Goal: Transaction & Acquisition: Purchase product/service

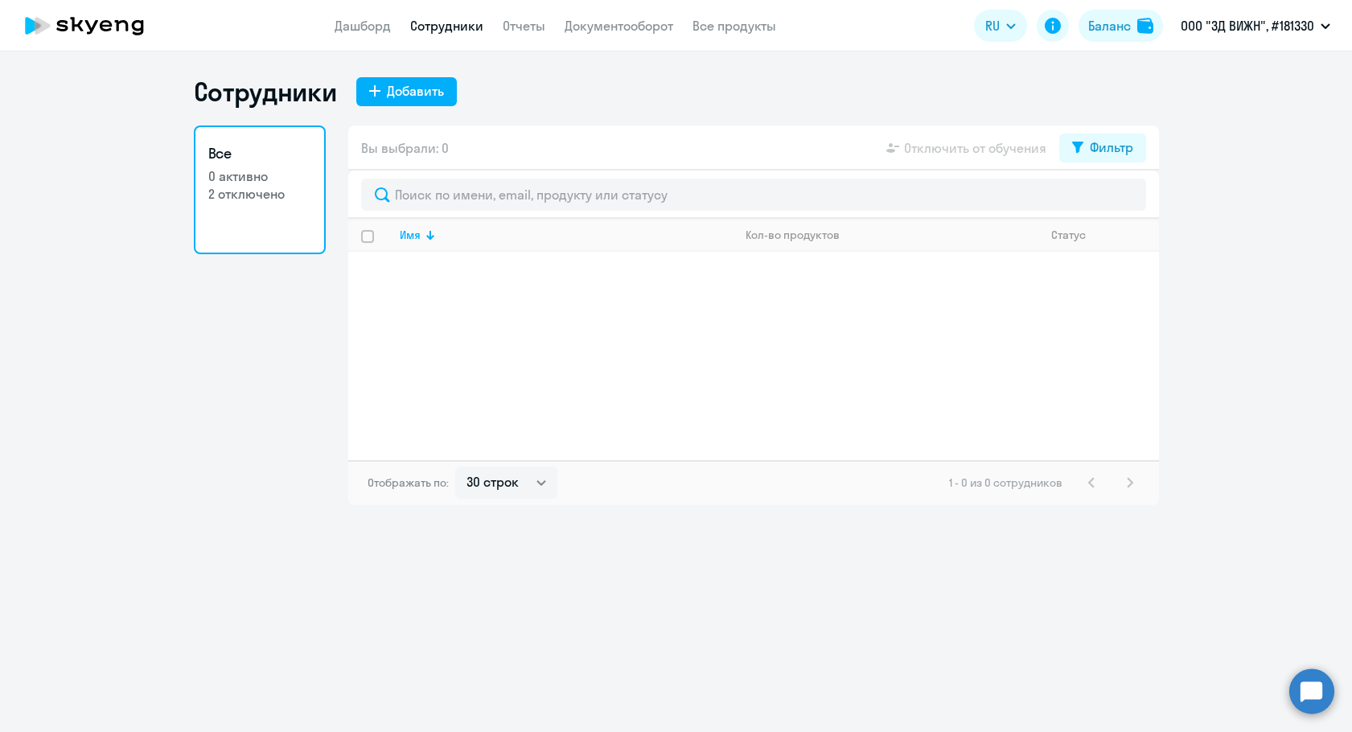
select select "30"
click at [272, 170] on p "0 активно" at bounding box center [259, 176] width 103 height 18
click at [1159, 158] on ng-component "Сотрудники Добавить Все 0 активно 2 отключено Вы выбрали: 0 Отключить от обучен…" at bounding box center [676, 290] width 1352 height 429
click at [1130, 148] on div "Фильтр" at bounding box center [1111, 147] width 43 height 19
click at [1111, 201] on span at bounding box center [1119, 200] width 27 height 16
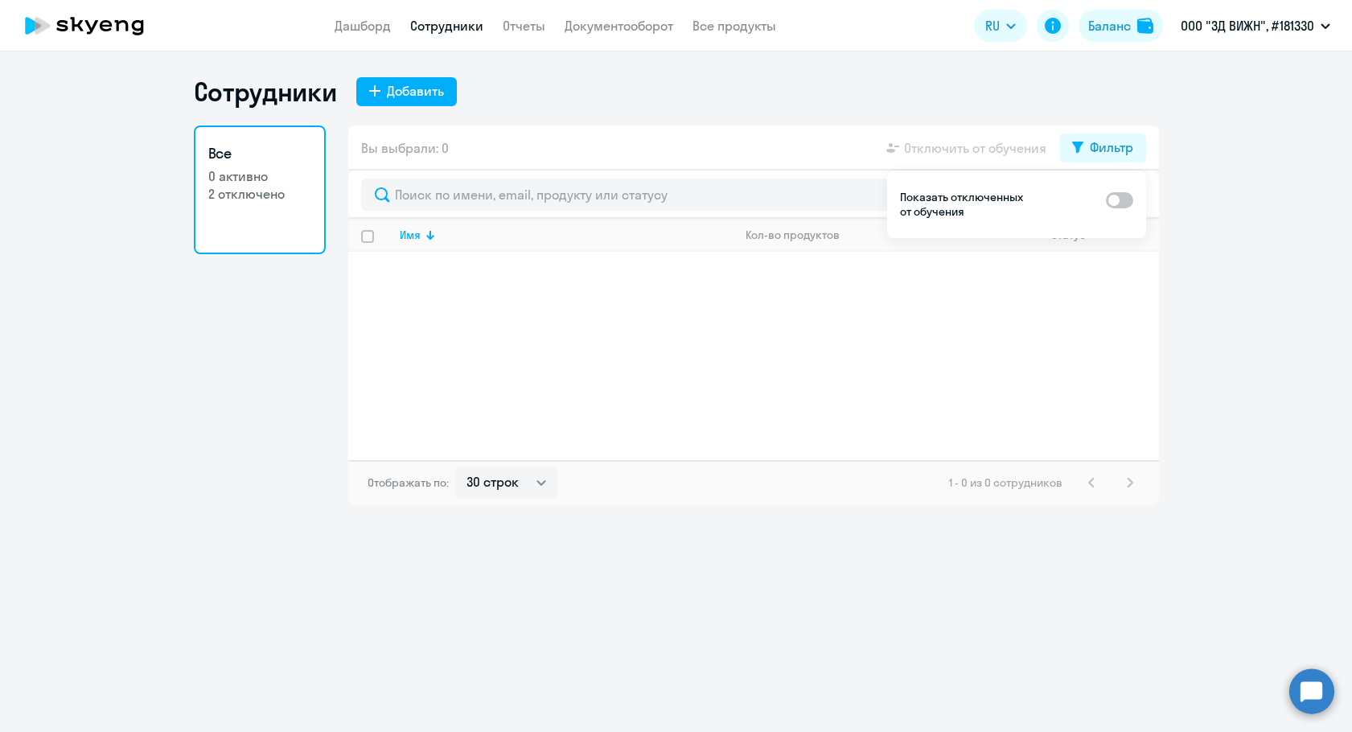
click at [1106, 200] on input "checkbox" at bounding box center [1105, 199] width 1 height 1
checkbox input "true"
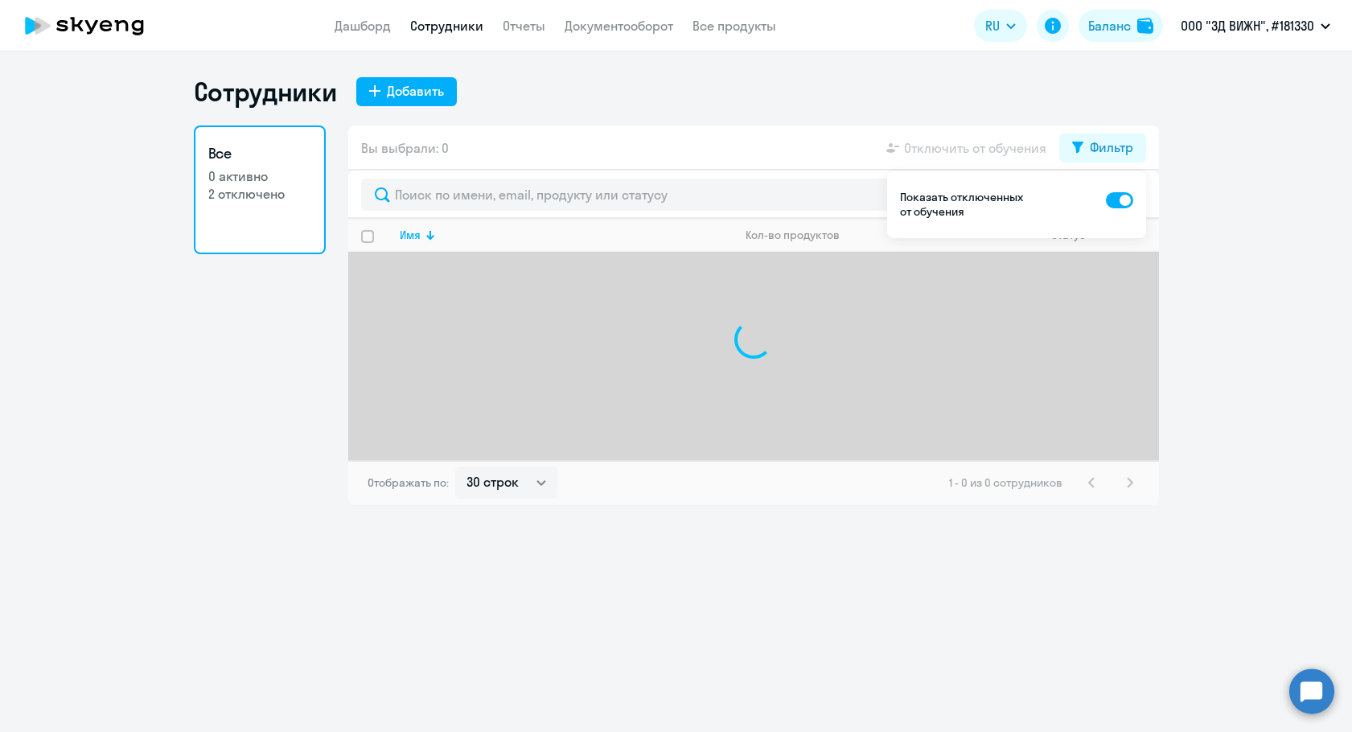
click at [1173, 236] on ng-component "Сотрудники Добавить Все 0 активно 2 отключено Вы выбрали: 0 Отключить от обучен…" at bounding box center [676, 290] width 1352 height 429
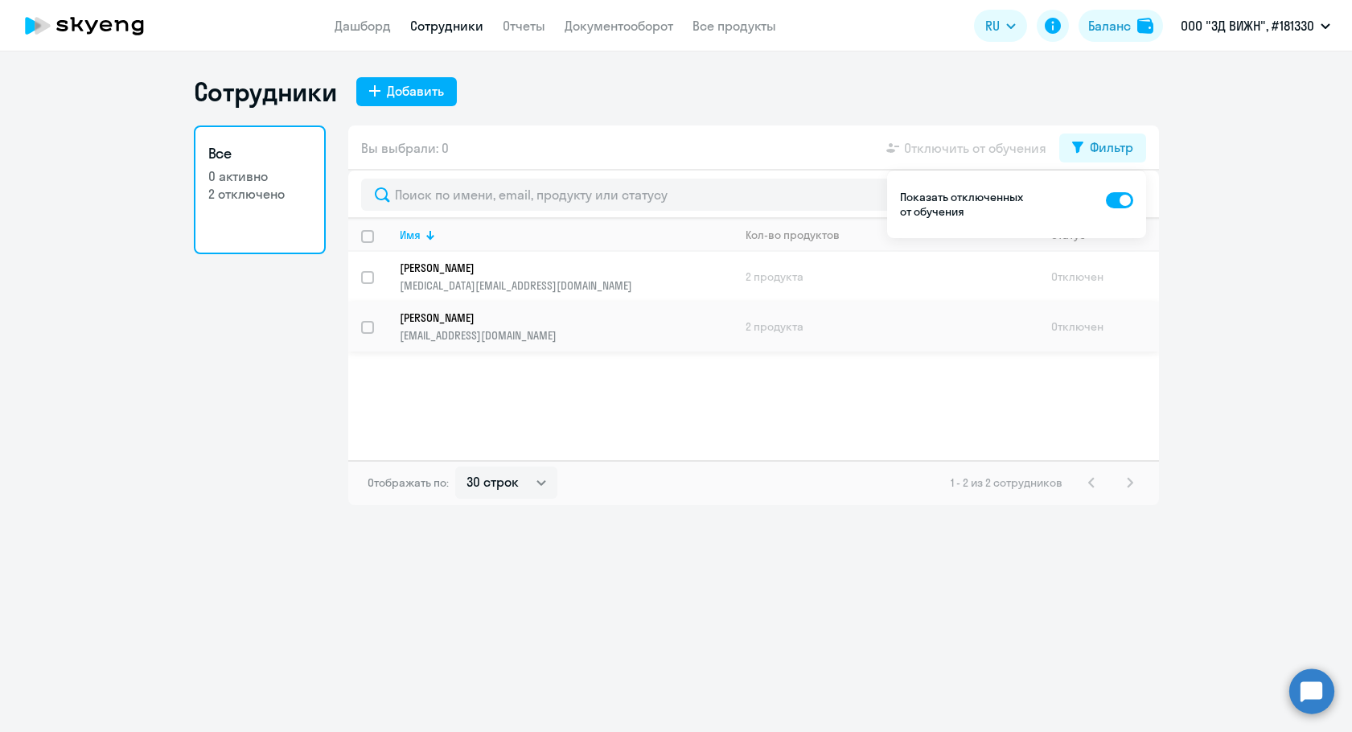
click at [543, 320] on p "Кулик Михаил" at bounding box center [555, 317] width 310 height 14
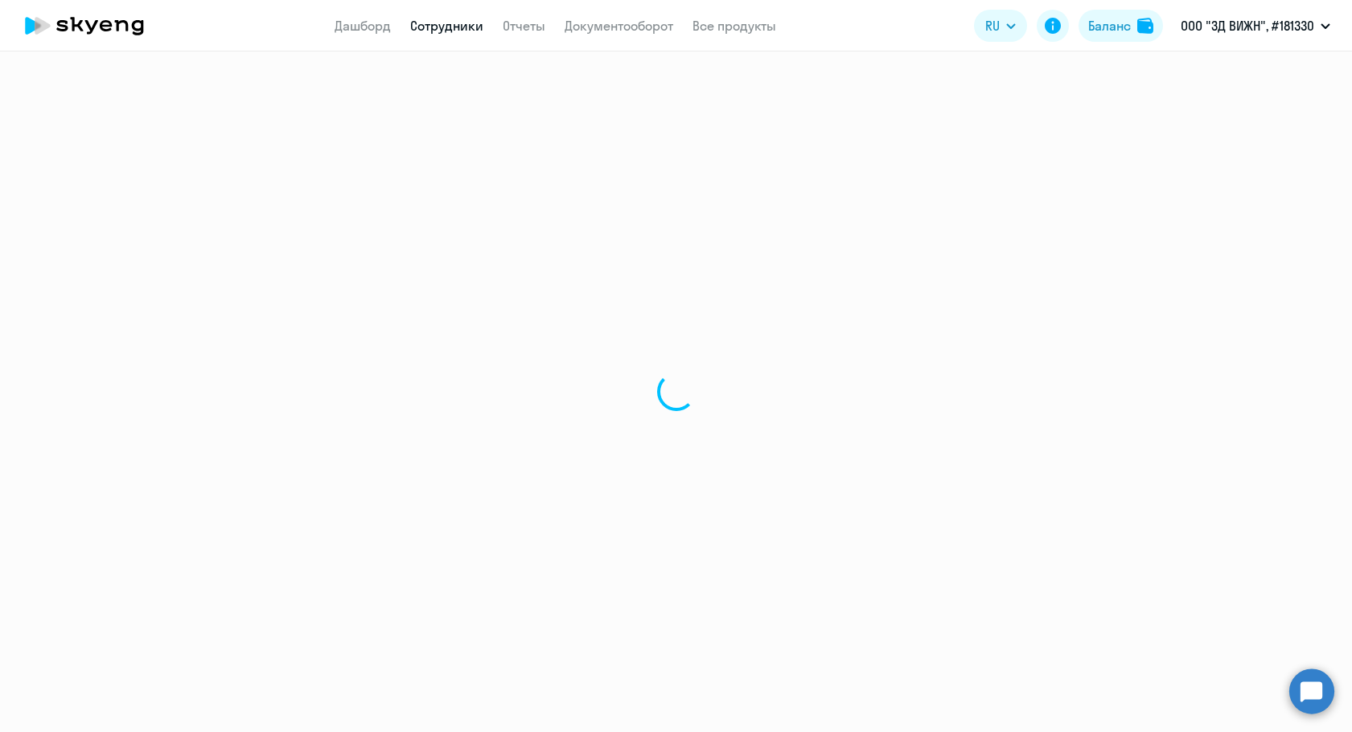
click at [458, 321] on div at bounding box center [676, 391] width 1352 height 680
select select "english"
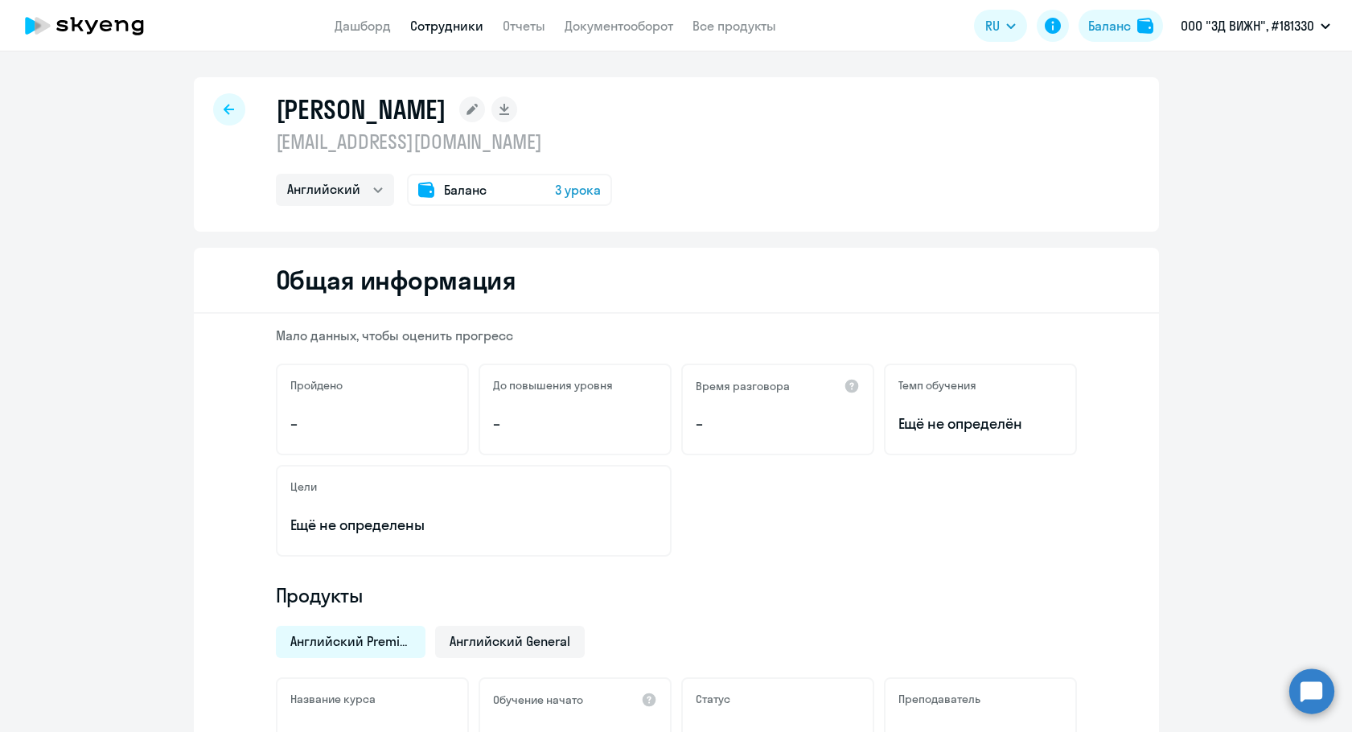
click at [555, 190] on span "3 урока" at bounding box center [578, 189] width 46 height 19
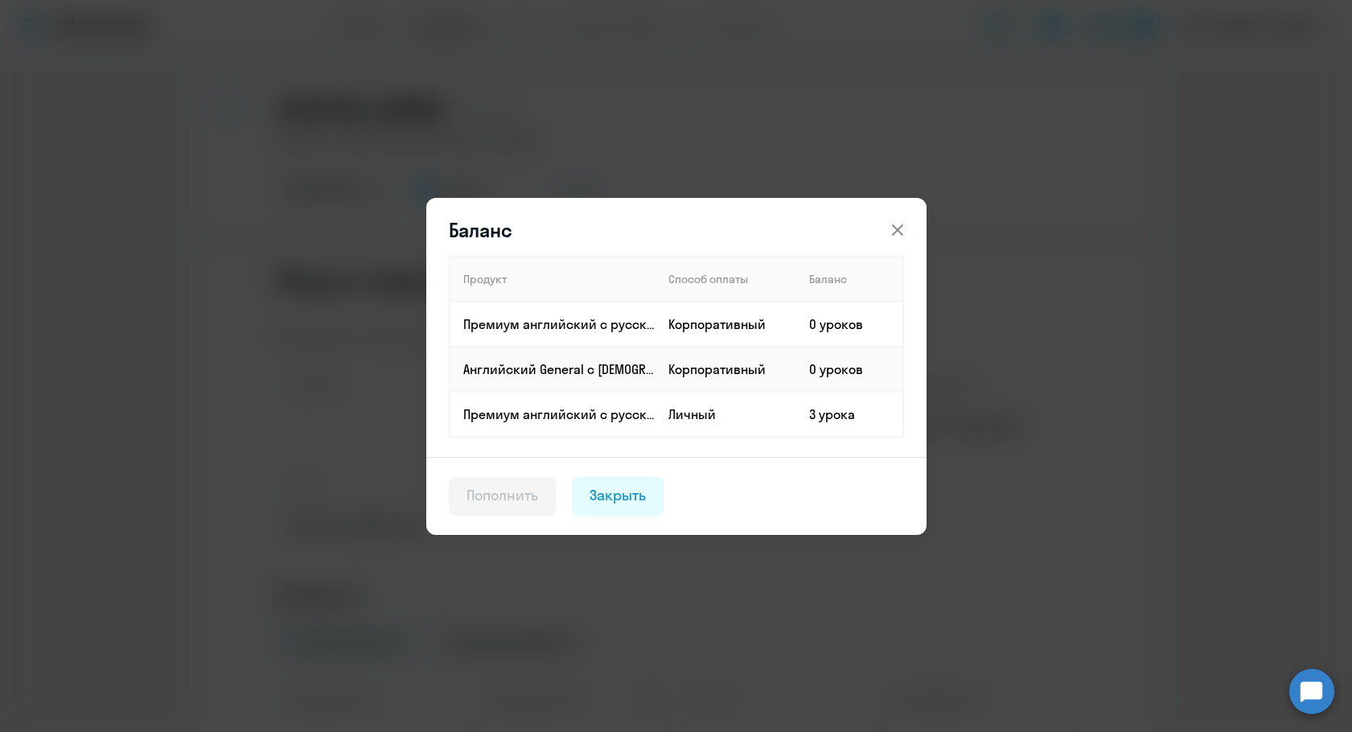
click at [893, 224] on icon at bounding box center [896, 229] width 11 height 11
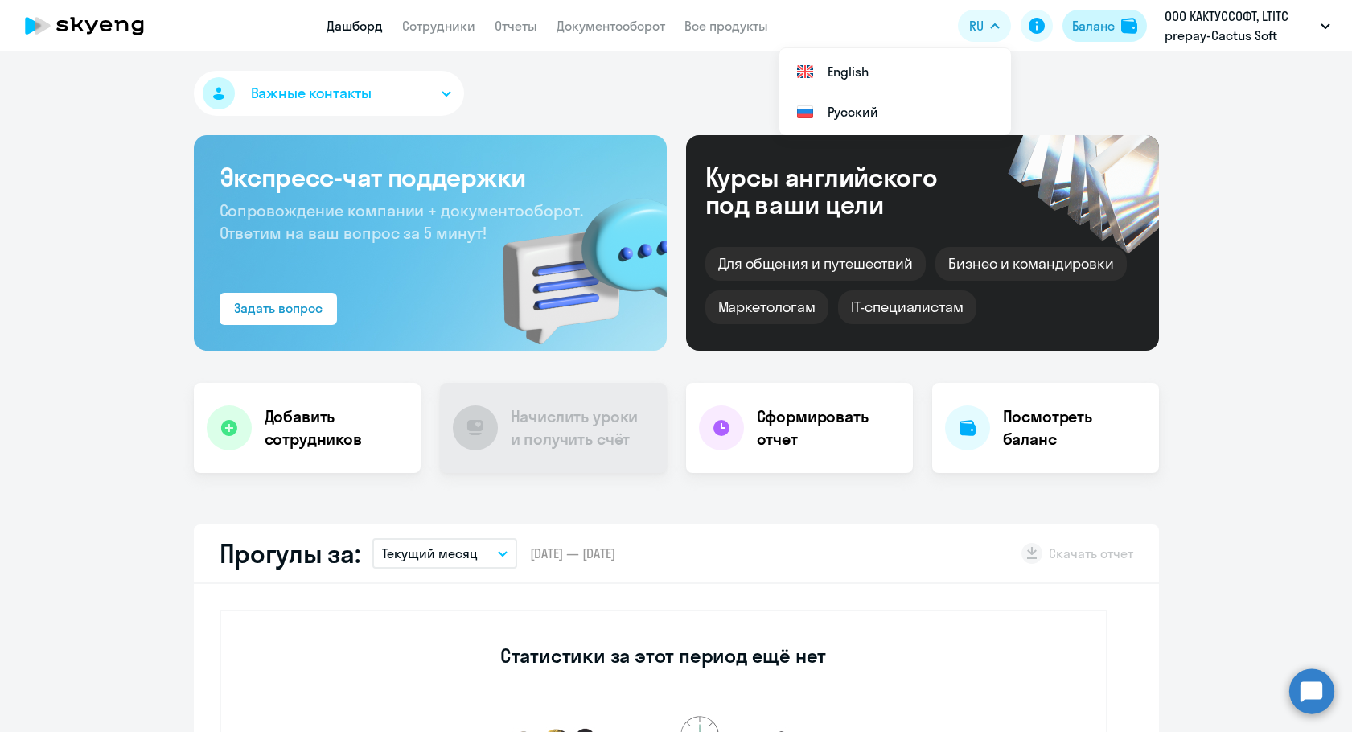
click at [1082, 29] on div "Баланс" at bounding box center [1093, 25] width 43 height 19
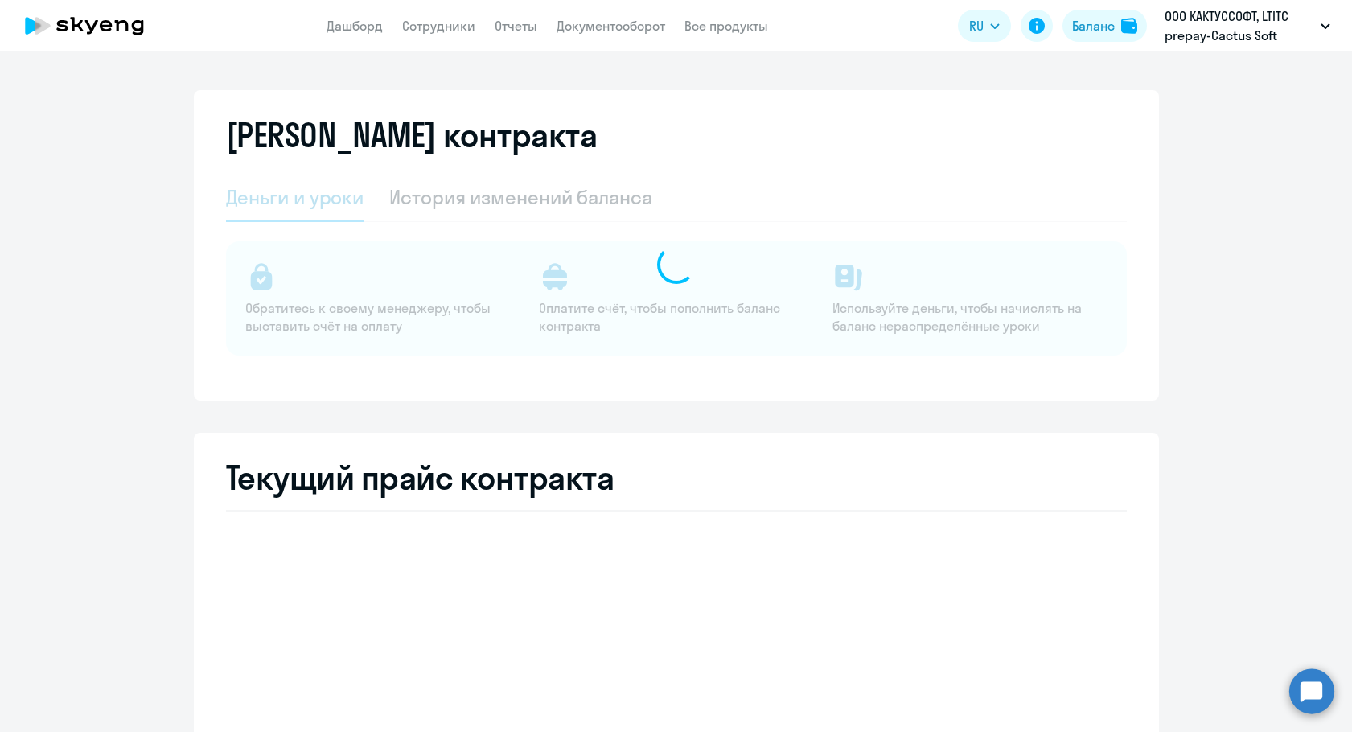
select select "english_adult_not_native_speaker"
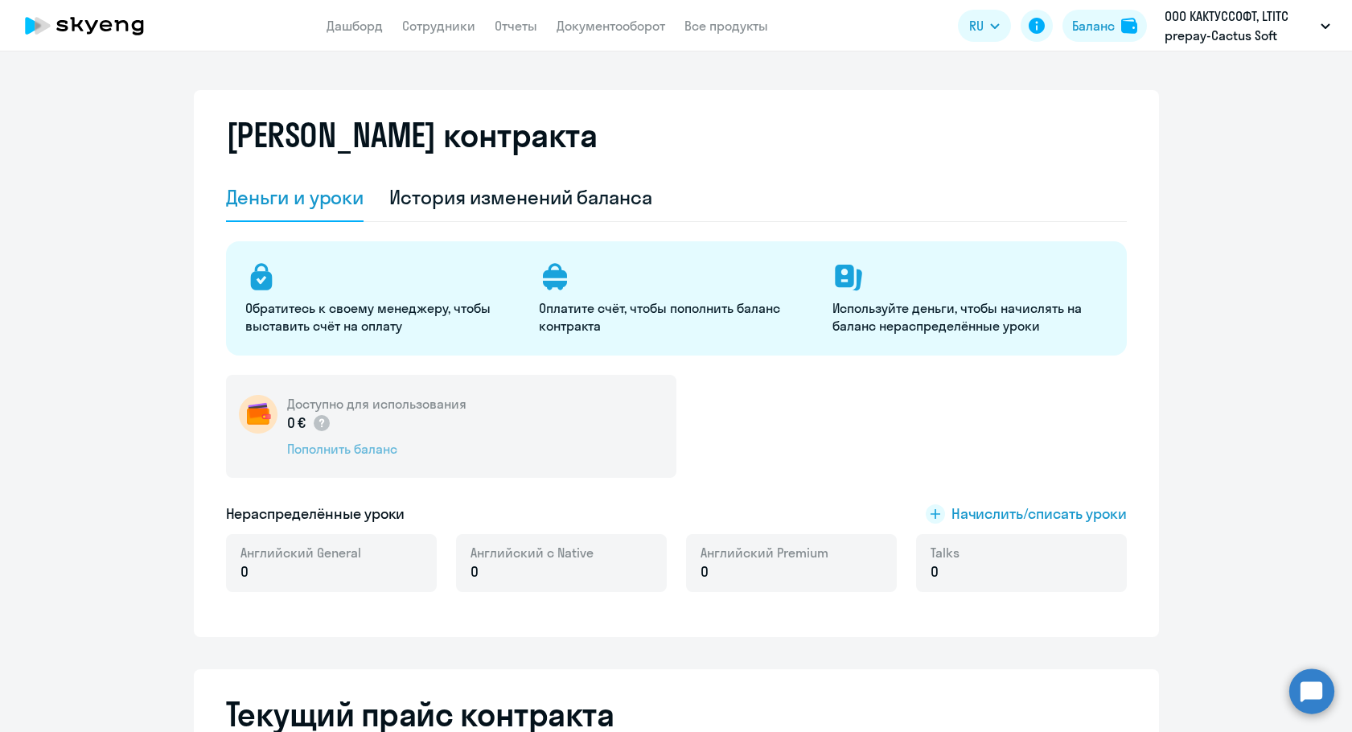
click at [365, 445] on div "Пополнить баланс" at bounding box center [376, 449] width 179 height 18
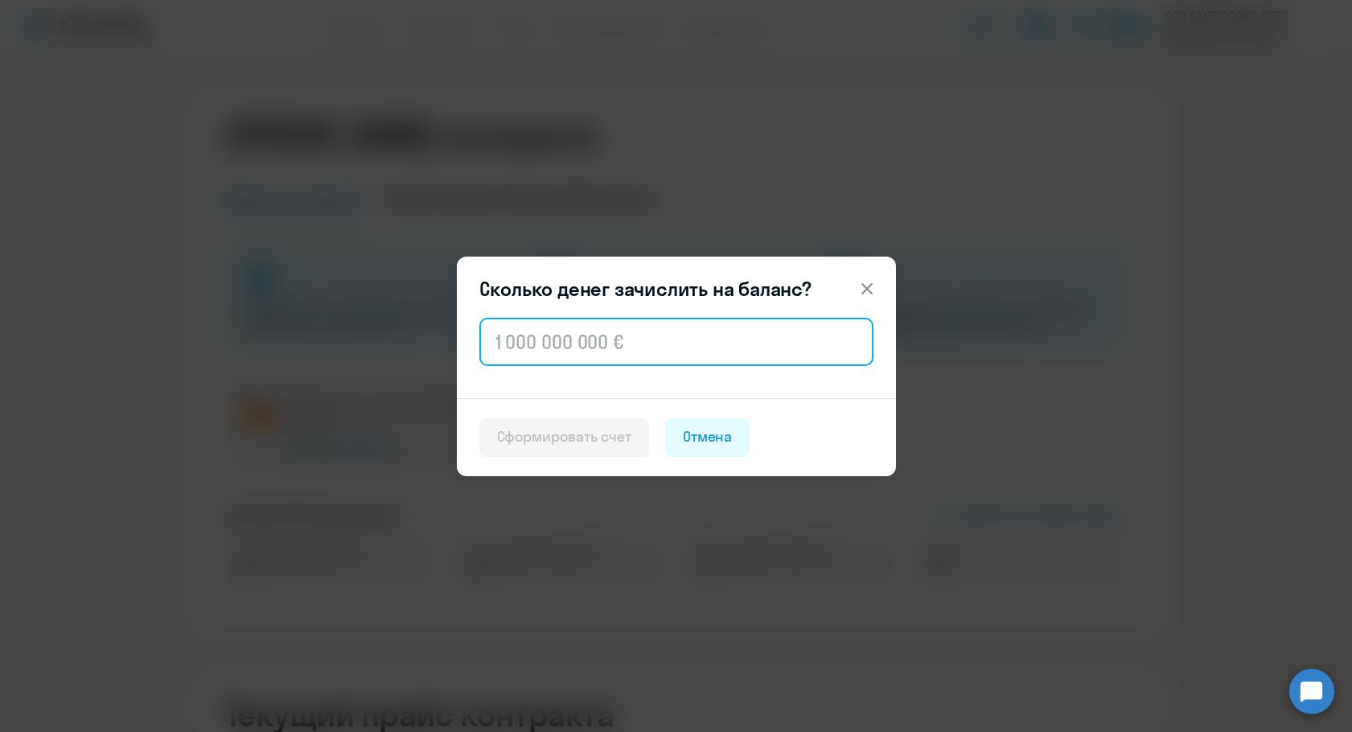
click at [508, 347] on input "text" at bounding box center [676, 342] width 394 height 48
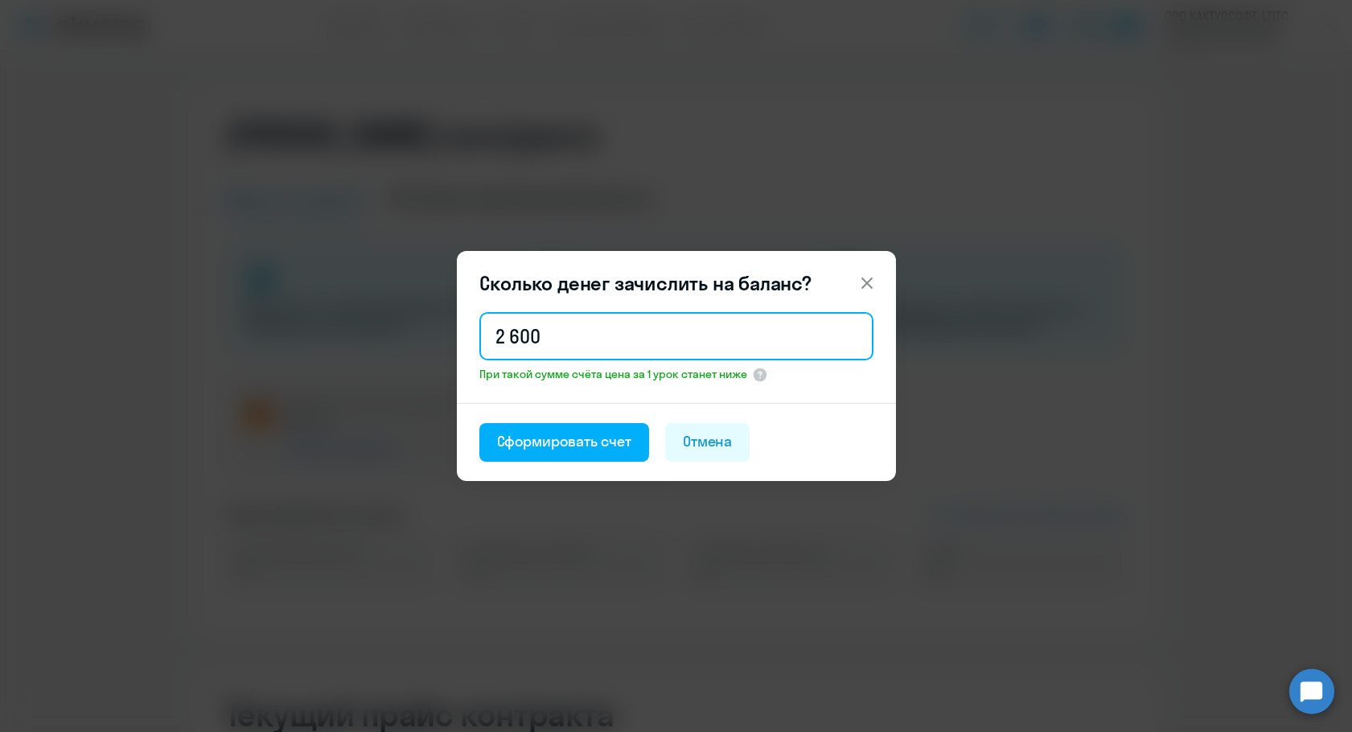
type input "2 600"
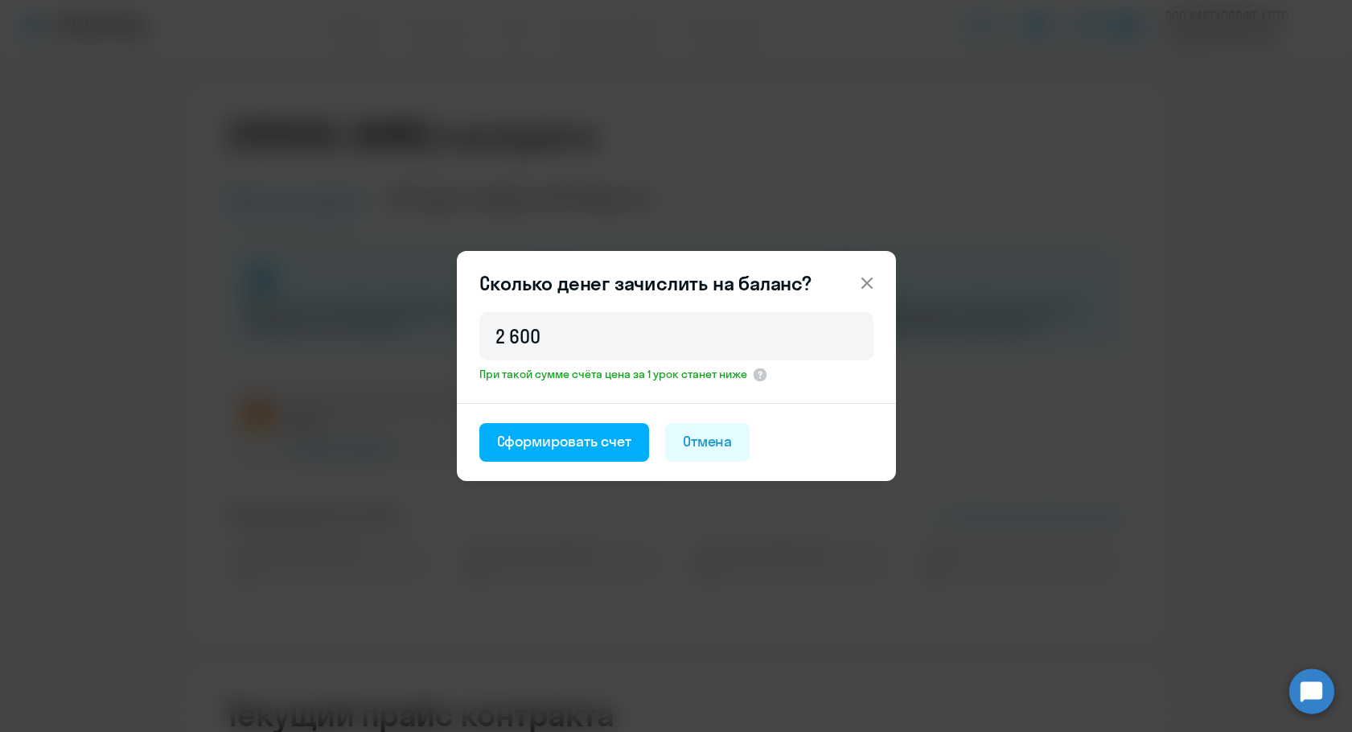
click at [493, 421] on footer "Сформировать счет [PERSON_NAME]" at bounding box center [676, 442] width 439 height 78
click at [499, 440] on div "Сформировать счет" at bounding box center [564, 441] width 134 height 21
